Goal: Task Accomplishment & Management: Complete application form

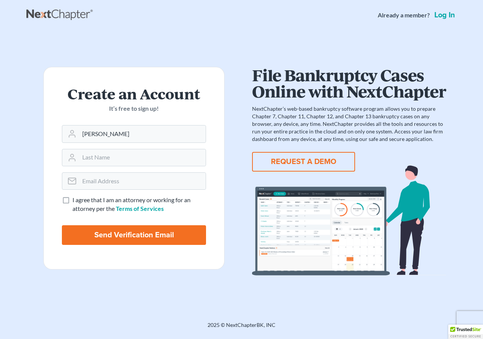
type input "[PERSON_NAME]"
type input "[EMAIL_ADDRESS][DOMAIN_NAME]"
click at [72, 199] on label "I agree that I am an attorney or working for an attorney per the Terms of Servi…" at bounding box center [139, 204] width 134 height 17
click at [75, 199] on input "I agree that I am an attorney or working for an attorney per the Terms of Servi…" at bounding box center [77, 198] width 5 height 5
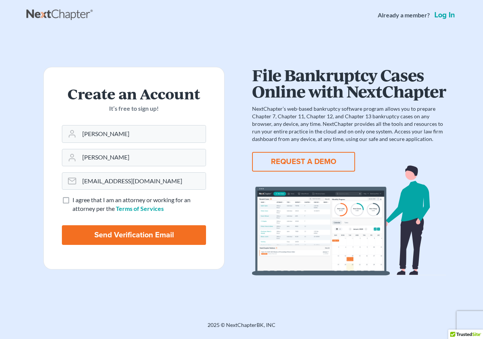
checkbox input "true"
click at [112, 236] on input "Send Verification Email" at bounding box center [134, 235] width 144 height 20
type input "Thinking..."
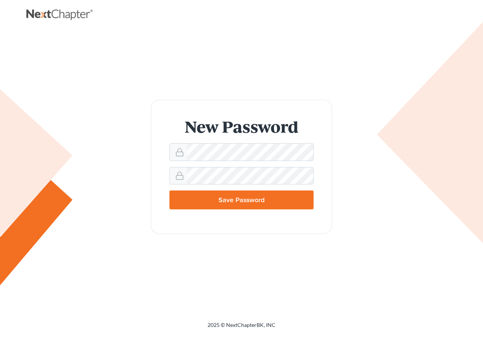
click at [226, 198] on input "Save Password" at bounding box center [241, 199] width 144 height 19
type input "Thinking..."
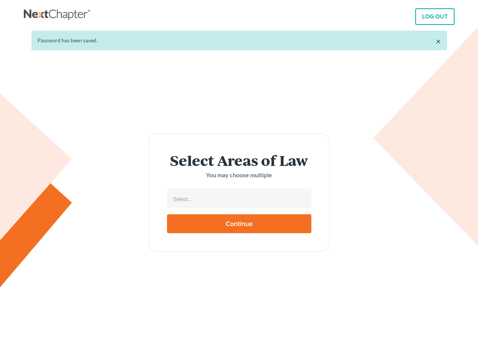
select select
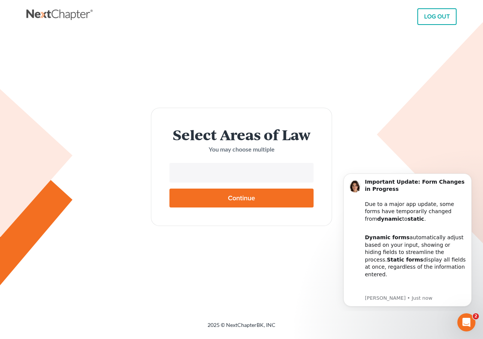
click at [287, 175] on input "text" at bounding box center [241, 173] width 134 height 11
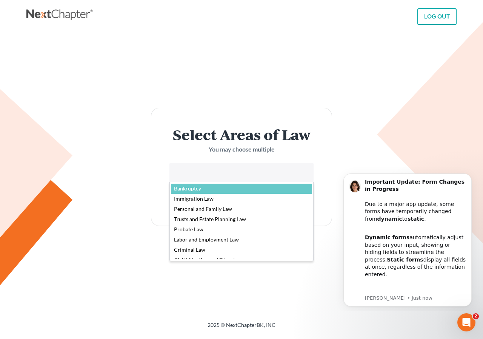
select select "4556"
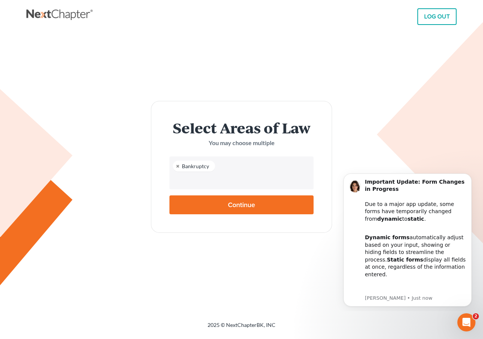
click at [239, 207] on input "Continue" at bounding box center [241, 204] width 144 height 19
type input "Thinking..."
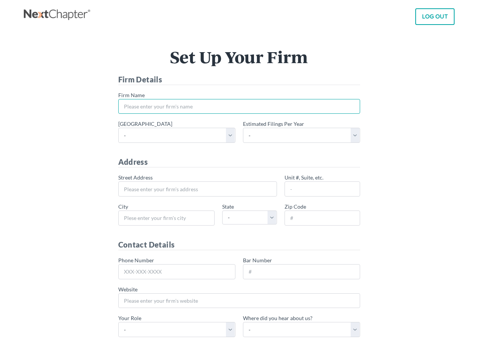
click at [216, 104] on input "* Firm Name" at bounding box center [239, 106] width 242 height 15
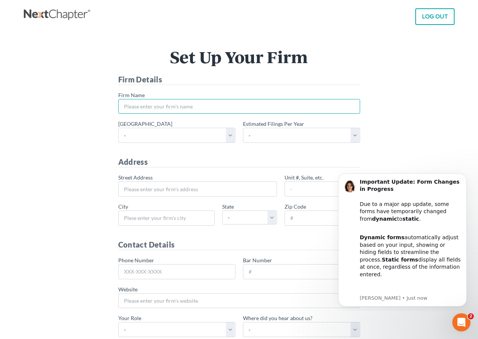
type input "Law Offices of [PERSON_NAME]"
type input "957 East Avenue Q-9"
type input "Palmdale"
select select "CA"
type input "93550"
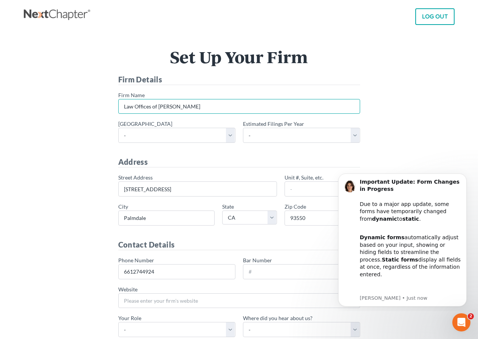
type input "661-274-4924"
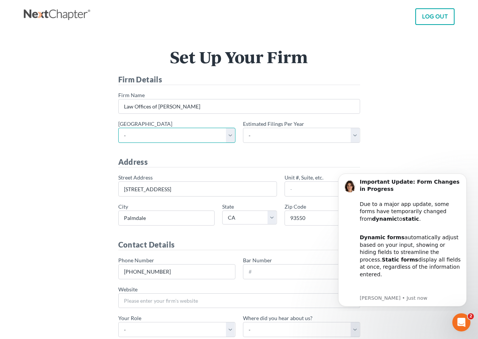
click at [230, 138] on select "- Alabama - Middle Alabama - Northern Alabama - Southern Alaska Arizona Arkansa…" at bounding box center [176, 135] width 117 height 15
select select "10"
click at [118, 128] on select "- Alabama - Middle Alabama - Northern Alabama - Southern Alaska Arizona Arkansa…" at bounding box center [176, 135] width 117 height 15
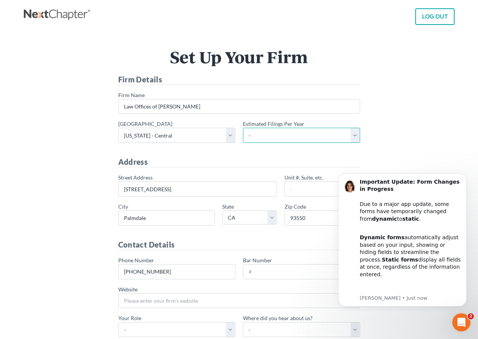
click at [355, 136] on select "- 1-10 11-50 50+" at bounding box center [301, 135] width 117 height 15
select select "10"
click at [243, 128] on select "- 1-10 11-50 50+" at bounding box center [301, 135] width 117 height 15
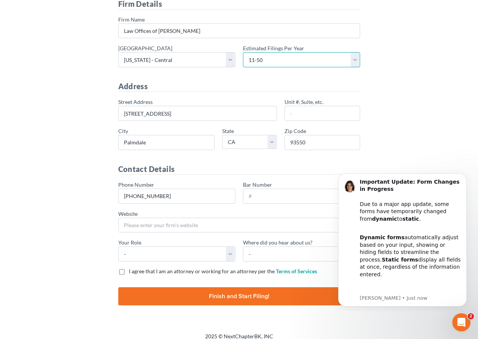
scroll to position [83, 0]
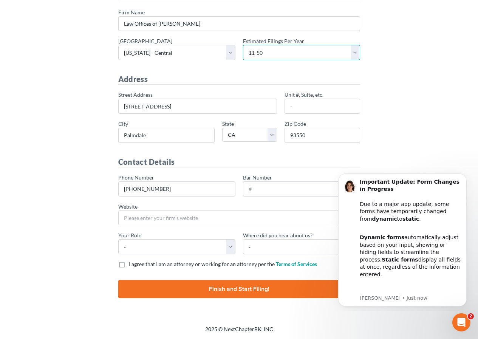
drag, startPoint x: 482, startPoint y: 131, endPoint x: 146, endPoint y: 39, distance: 347.7
click at [260, 189] on input "Bar Number" at bounding box center [301, 188] width 117 height 15
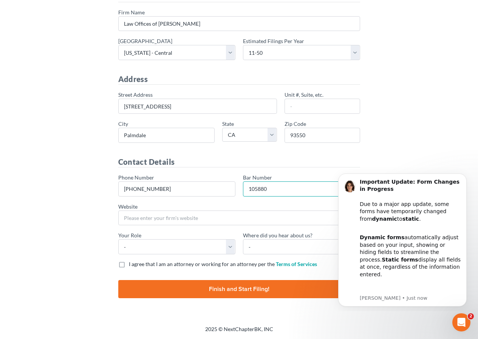
type input "105880"
click at [230, 248] on select "- Attorney Paralegal Assistant" at bounding box center [176, 246] width 117 height 15
select select "attorney"
click at [118, 239] on select "- Attorney Paralegal Assistant" at bounding box center [176, 246] width 117 height 15
click at [279, 250] on select "- Bar association Capterra Clio Email Facebook Google Word of mouth Other" at bounding box center [301, 246] width 117 height 15
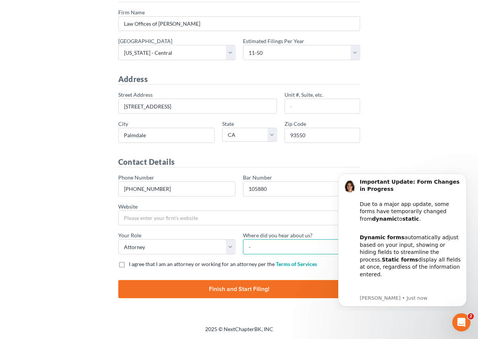
select select "Clio"
click at [243, 239] on select "- Bar association Capterra Clio Email Facebook Google Word of mouth Other" at bounding box center [301, 246] width 117 height 15
click at [129, 264] on label "I agree that I am an attorney or working for an attorney per the Terms of Servi…" at bounding box center [223, 264] width 188 height 8
click at [132, 264] on input "I agree that I am an attorney or working for an attorney per the Terms of Servi…" at bounding box center [134, 262] width 5 height 5
checkbox input "true"
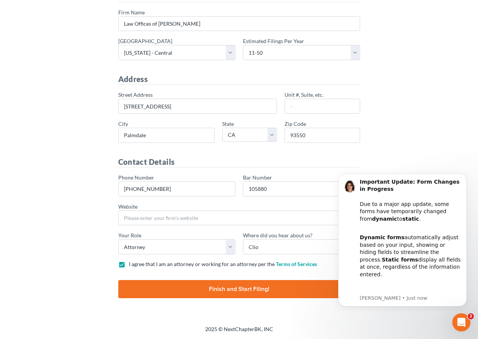
click at [249, 290] on input "Finish and Start Filing!" at bounding box center [239, 289] width 242 height 18
type input "Thinking..."
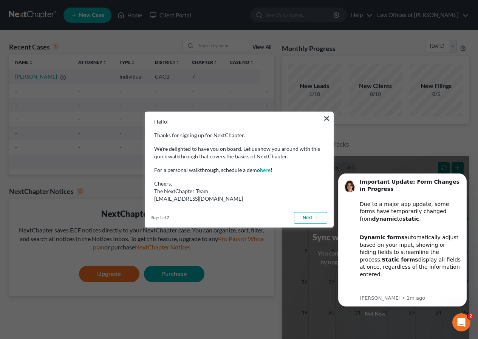
click at [312, 214] on link "Next →" at bounding box center [310, 218] width 33 height 12
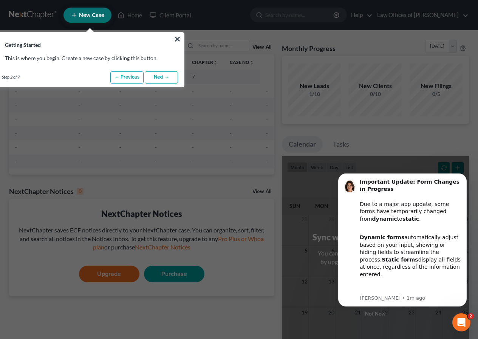
click at [162, 79] on link "Next →" at bounding box center [161, 77] width 33 height 12
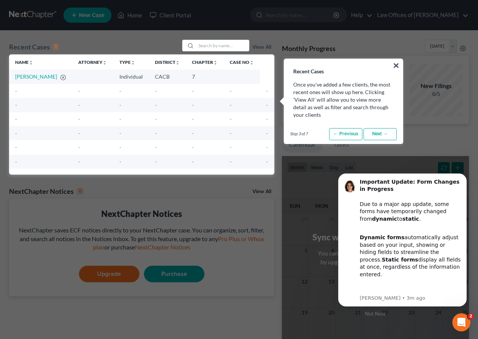
click at [387, 134] on link "Next →" at bounding box center [379, 134] width 33 height 12
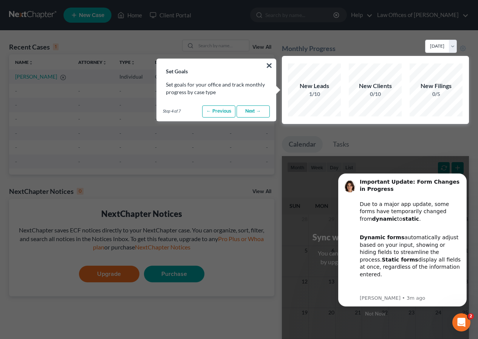
click at [261, 109] on link "Next →" at bounding box center [252, 111] width 33 height 12
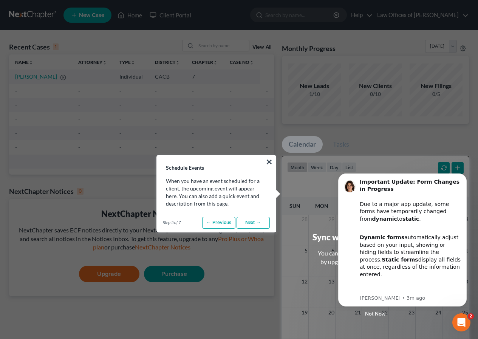
click at [250, 221] on link "Next →" at bounding box center [252, 223] width 33 height 12
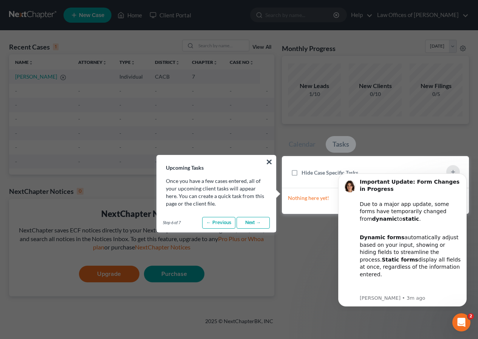
click at [250, 221] on link "Next →" at bounding box center [252, 223] width 33 height 12
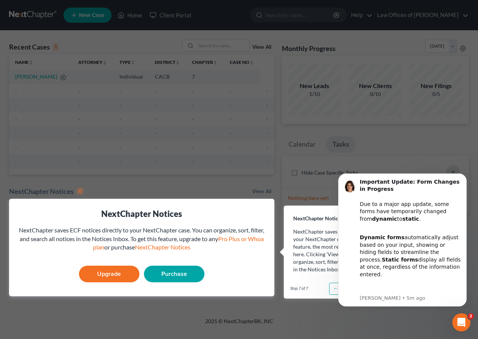
click at [184, 273] on link "Purchase" at bounding box center [174, 273] width 60 height 17
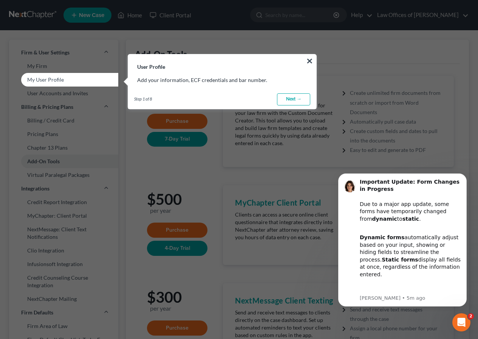
click at [300, 99] on link "Next →" at bounding box center [293, 99] width 33 height 12
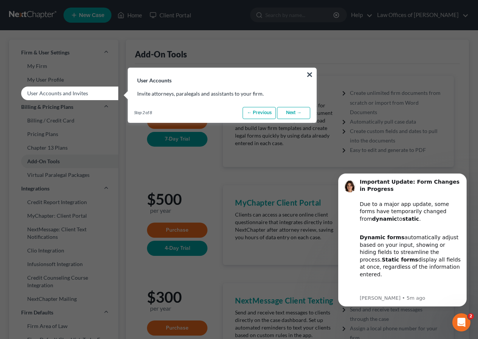
click at [299, 112] on link "Next →" at bounding box center [293, 113] width 33 height 12
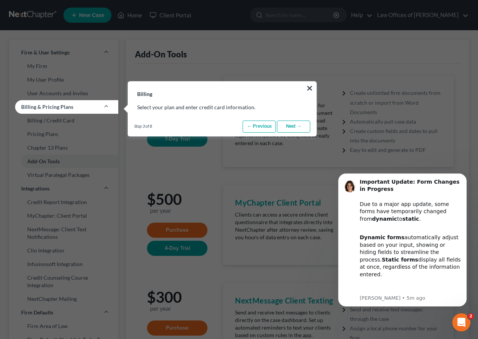
click at [298, 127] on link "Next →" at bounding box center [293, 126] width 33 height 12
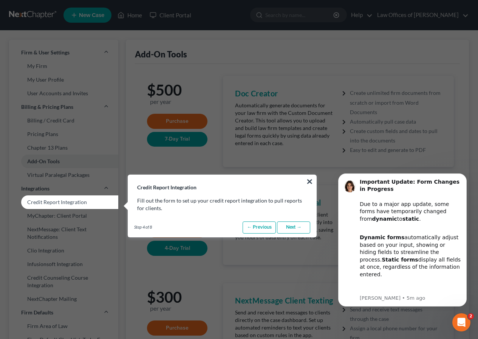
click at [291, 229] on link "Next →" at bounding box center [293, 227] width 33 height 12
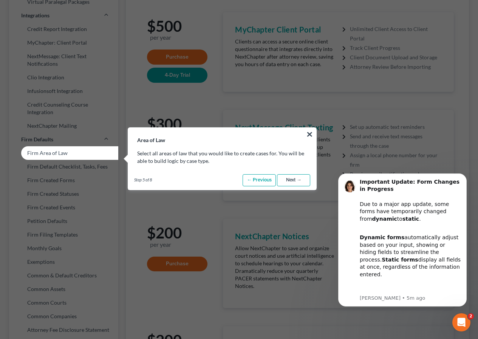
scroll to position [193, 0]
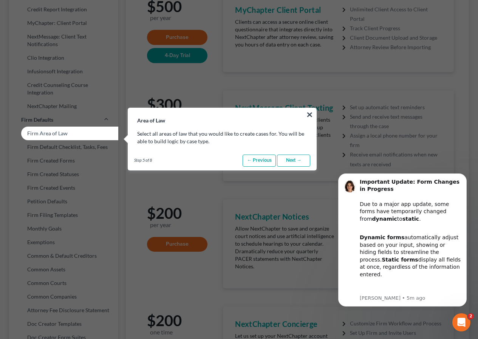
click at [294, 162] on link "Next →" at bounding box center [293, 160] width 33 height 12
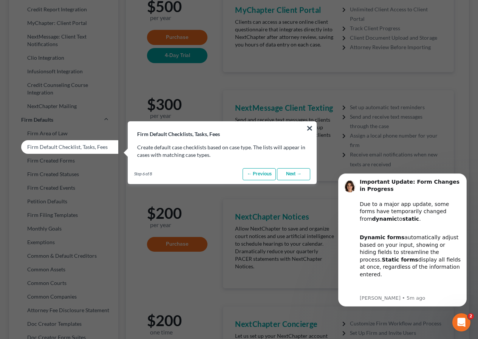
click at [291, 172] on link "Next →" at bounding box center [293, 174] width 33 height 12
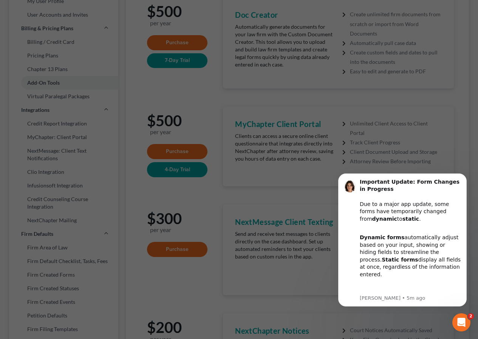
scroll to position [0, 0]
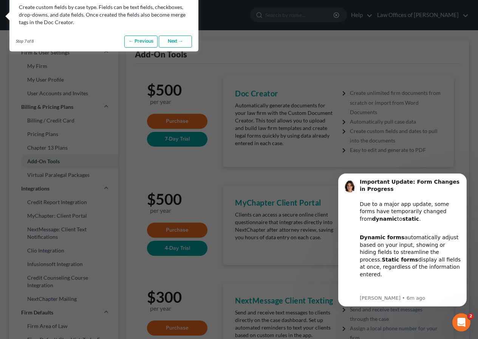
click at [175, 43] on link "Next →" at bounding box center [175, 41] width 33 height 12
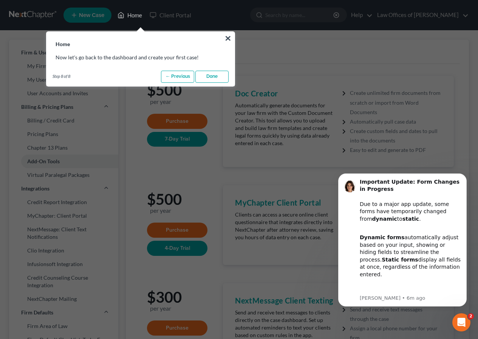
click at [213, 76] on link "Done" at bounding box center [211, 77] width 33 height 12
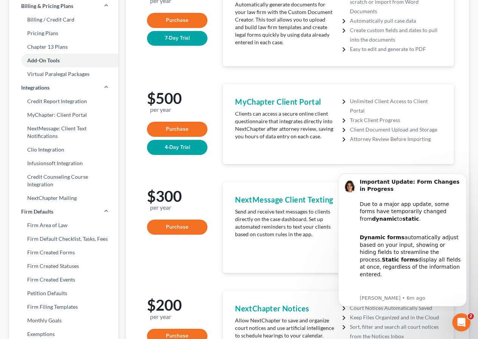
scroll to position [103, 0]
